Goal: Find specific page/section: Find specific page/section

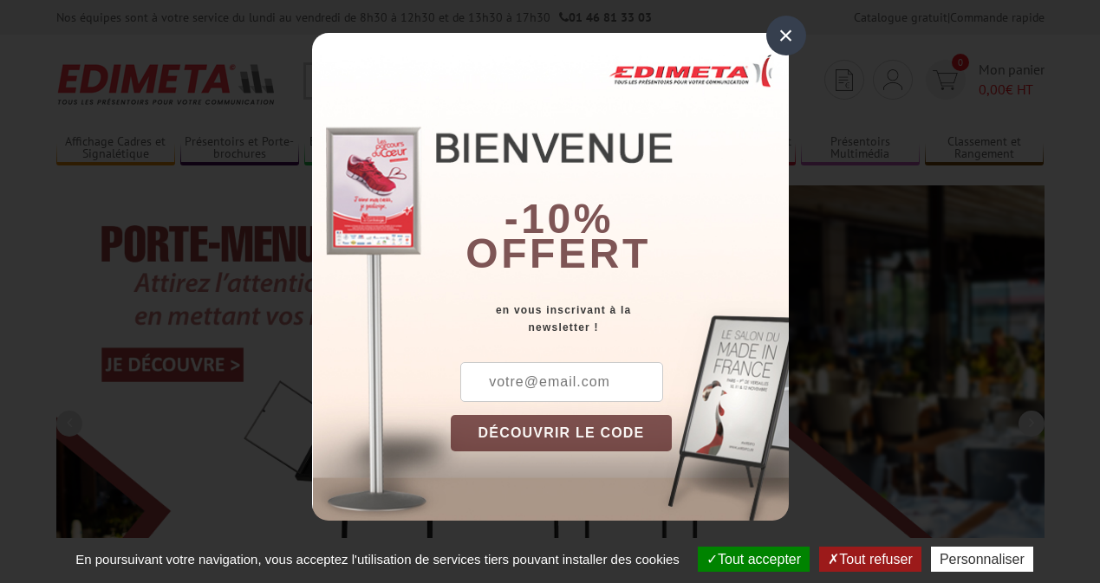
click at [752, 559] on button "Tout accepter" at bounding box center [754, 559] width 112 height 25
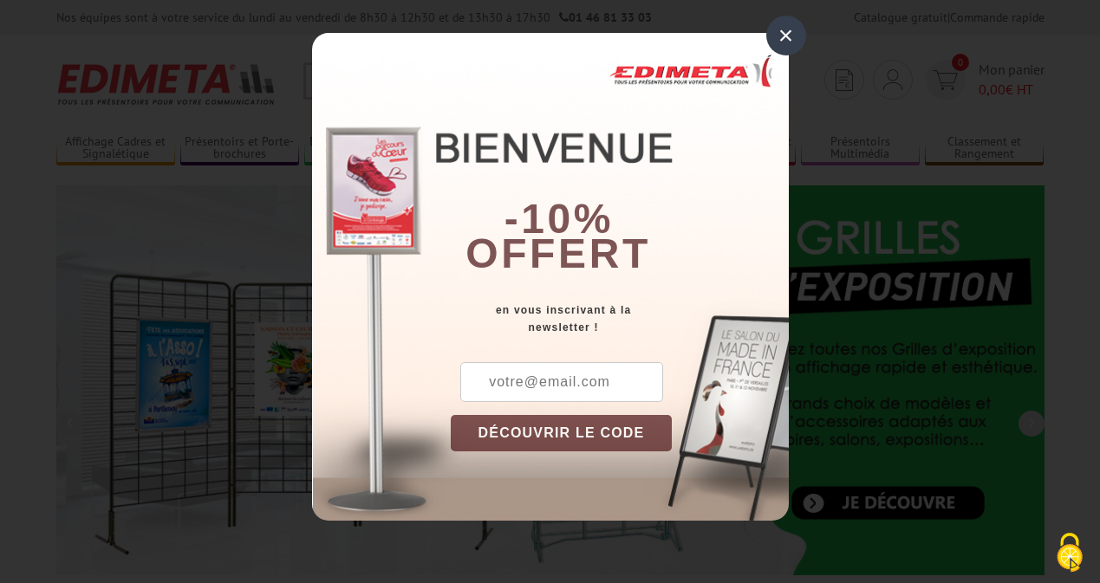
click at [785, 36] on div "×" at bounding box center [786, 36] width 40 height 40
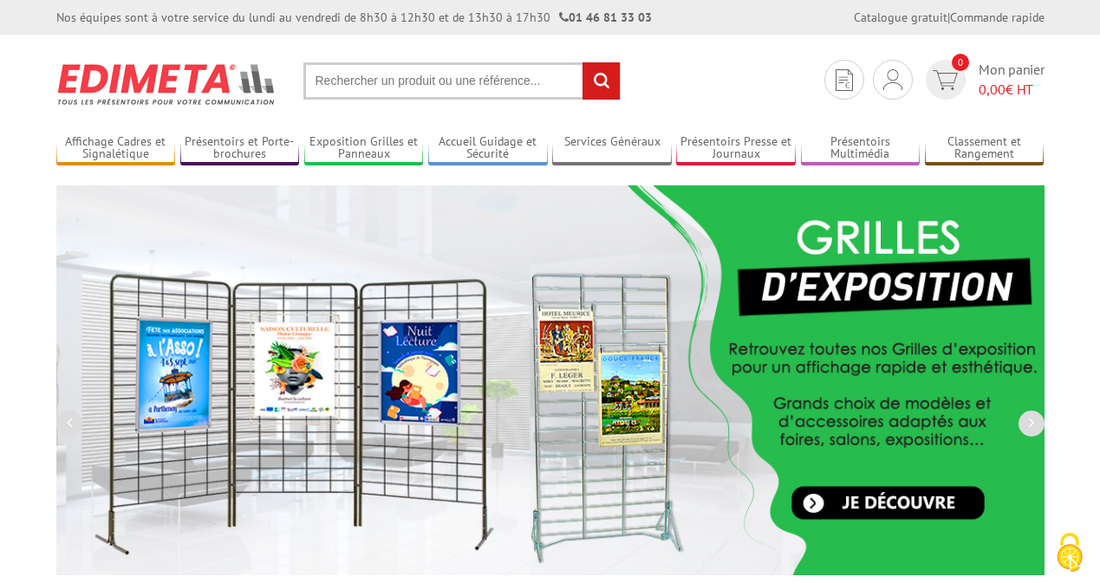
click at [0, 0] on div "Nos équipes sont à votre service du lundi au vendredi de 8h30 à 12h30 et de 13h…" at bounding box center [550, 17] width 1100 height 35
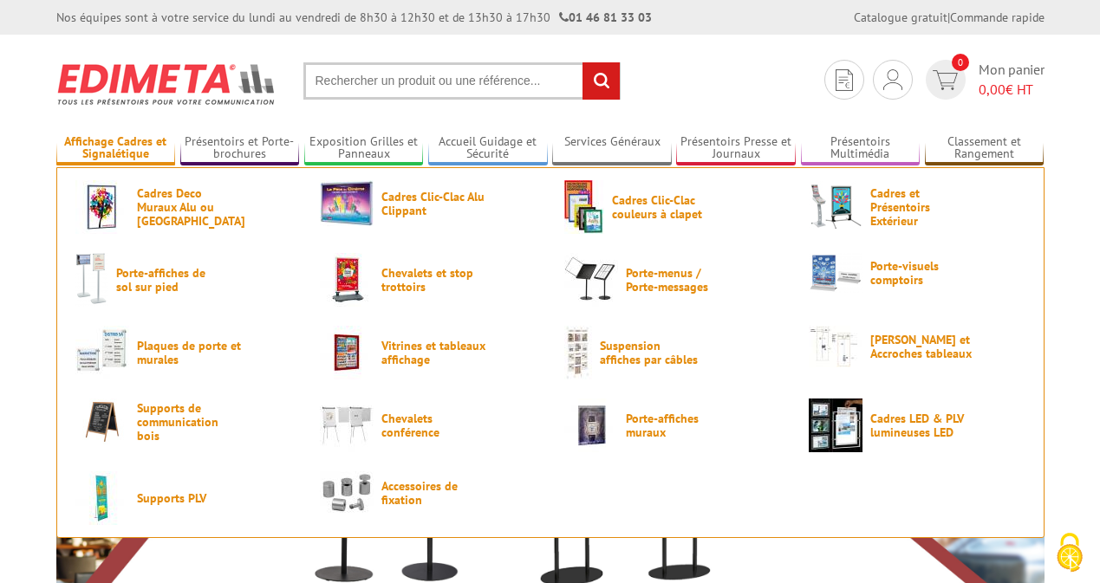
click at [115, 148] on link "Affichage Cadres et Signalétique" at bounding box center [116, 148] width 120 height 29
